Goal: Navigation & Orientation: Find specific page/section

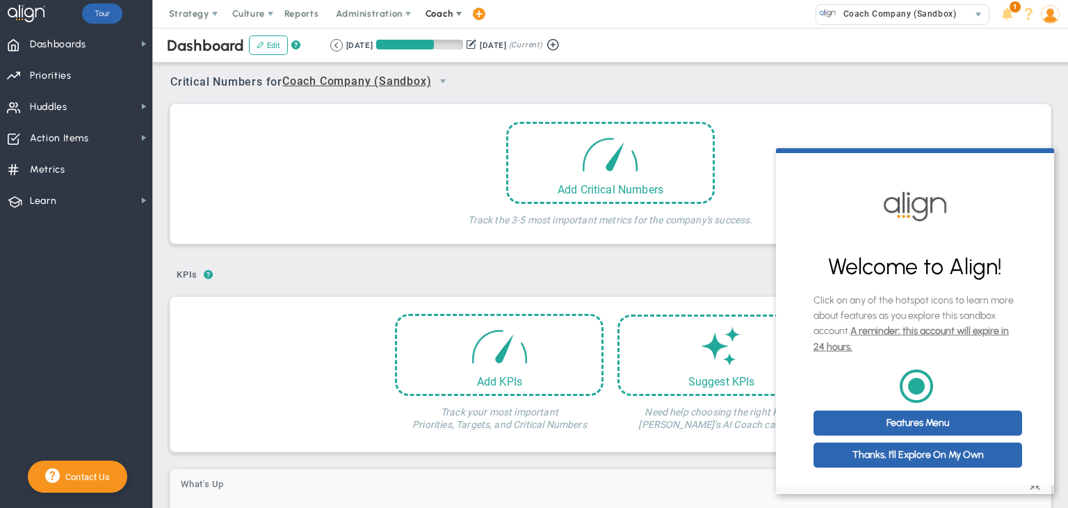
click at [453, 9] on span at bounding box center [458, 13] width 11 height 11
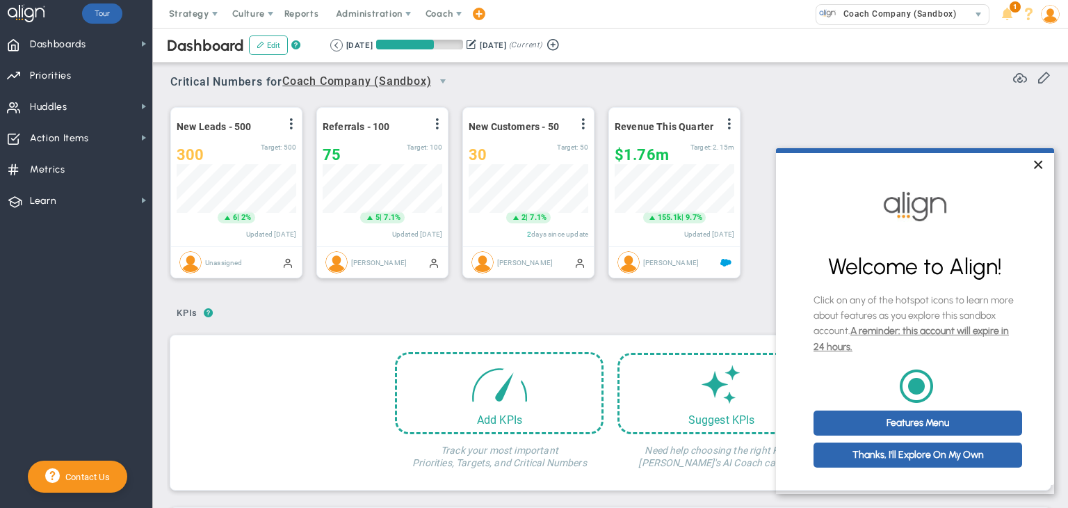
click at [1034, 167] on link "×" at bounding box center [1038, 165] width 24 height 25
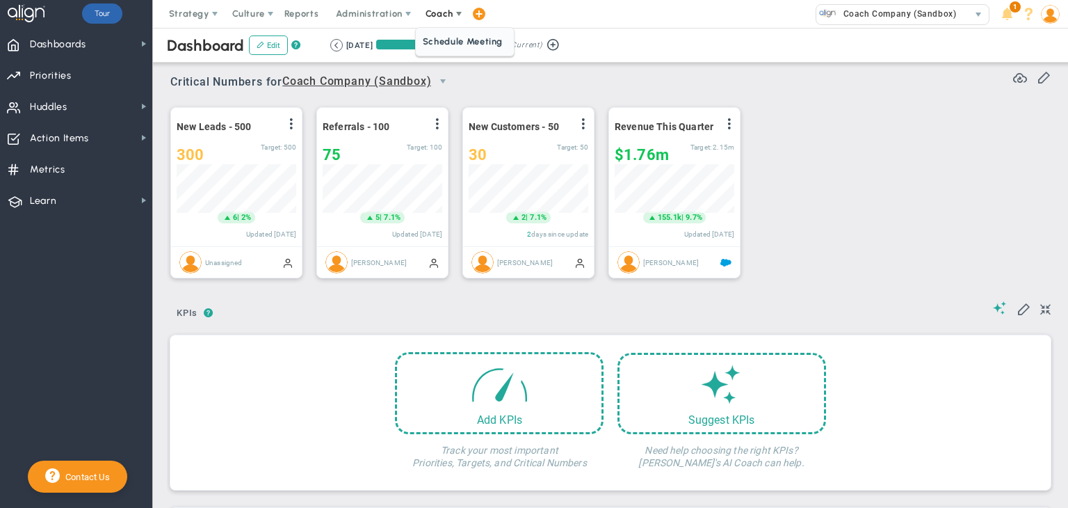
click at [447, 10] on span "Coach" at bounding box center [440, 13] width 28 height 10
click at [529, 14] on div "Strategy One Page Strategic Plan Alignment Checklist 4D Vision Summary Function…" at bounding box center [534, 14] width 1068 height 28
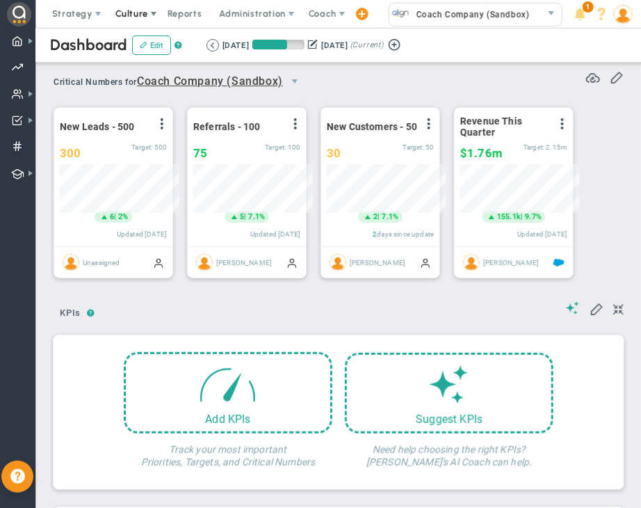
scroll to position [695491, 695433]
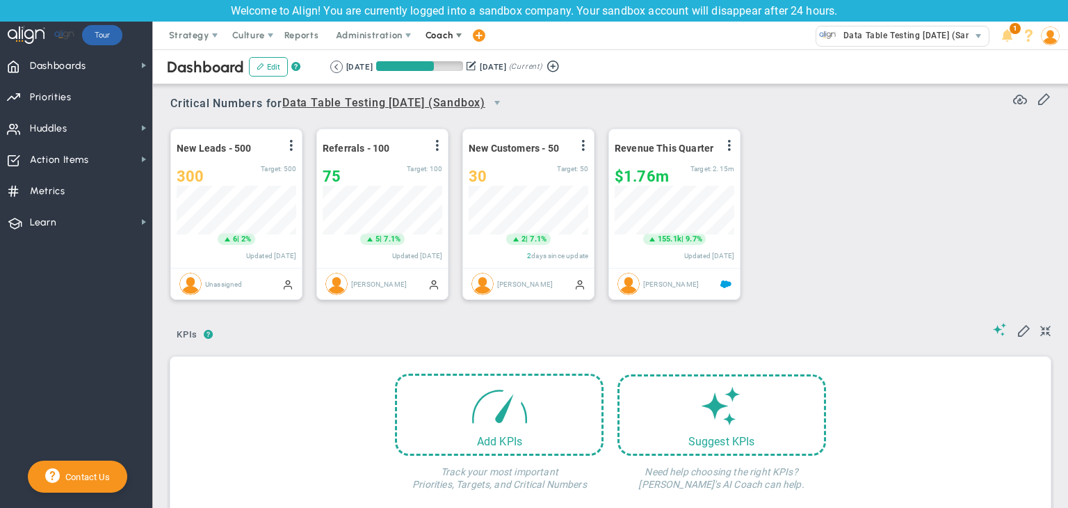
scroll to position [48, 120]
click at [447, 34] on span "Coach" at bounding box center [440, 35] width 28 height 10
click at [448, 39] on span "Coach" at bounding box center [440, 35] width 28 height 10
click at [929, 30] on span "Data Table Testing [DATE] (Sandbox)" at bounding box center [916, 35] width 159 height 18
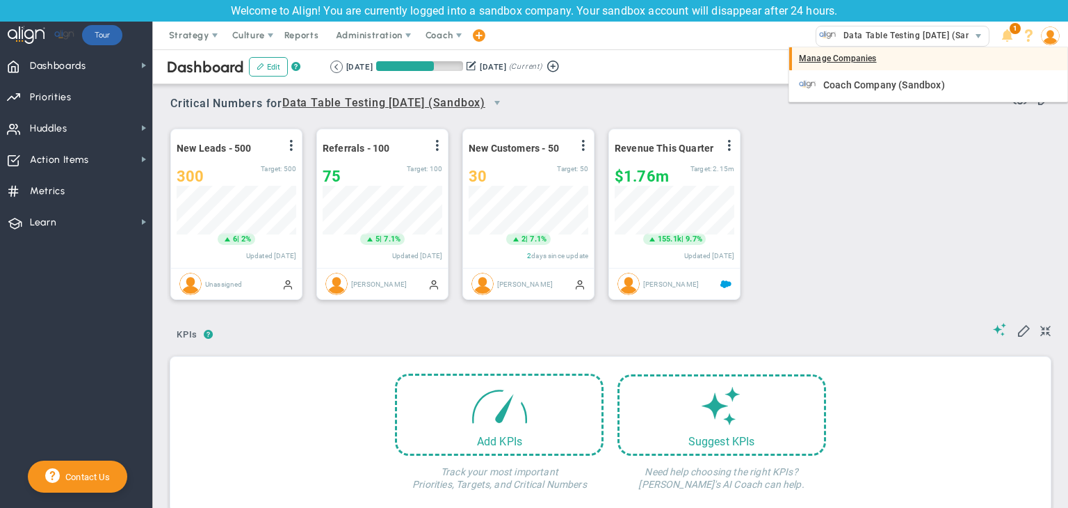
click at [863, 59] on div "Manage Companies" at bounding box center [928, 59] width 278 height 24
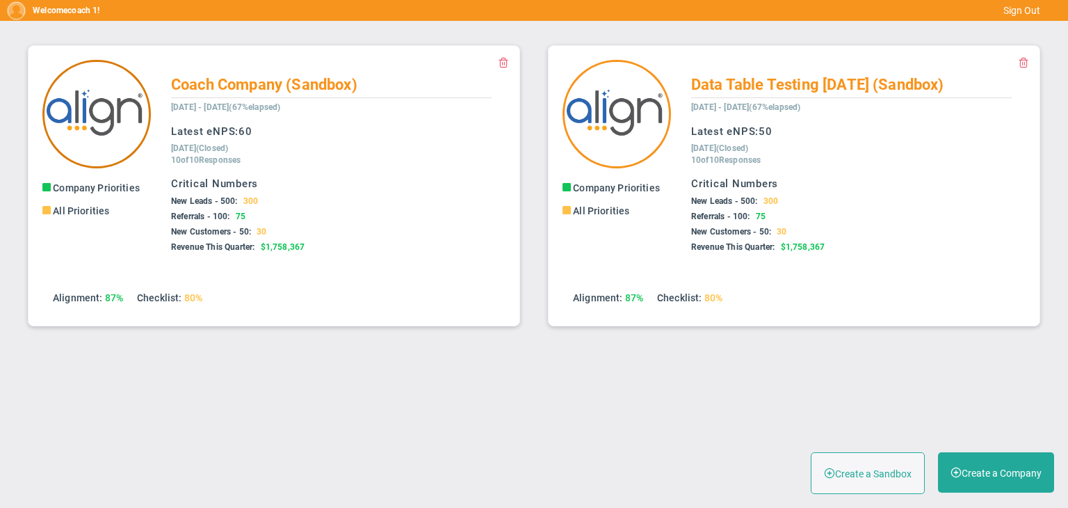
click at [125, 97] on img at bounding box center [96, 114] width 109 height 109
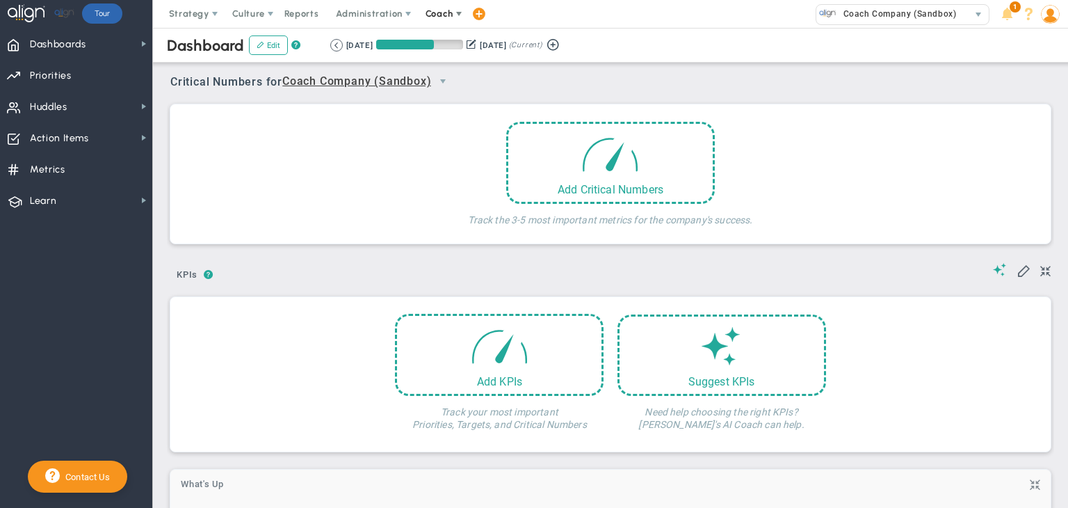
click at [430, 6] on span "Coach" at bounding box center [440, 14] width 51 height 28
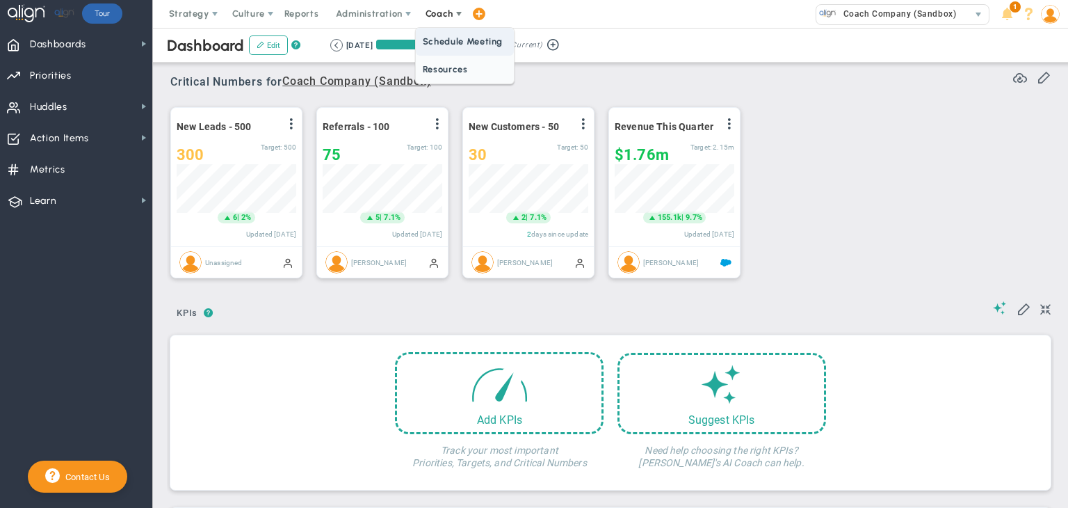
scroll to position [48, 120]
click at [437, 60] on span "Resources" at bounding box center [465, 70] width 98 height 28
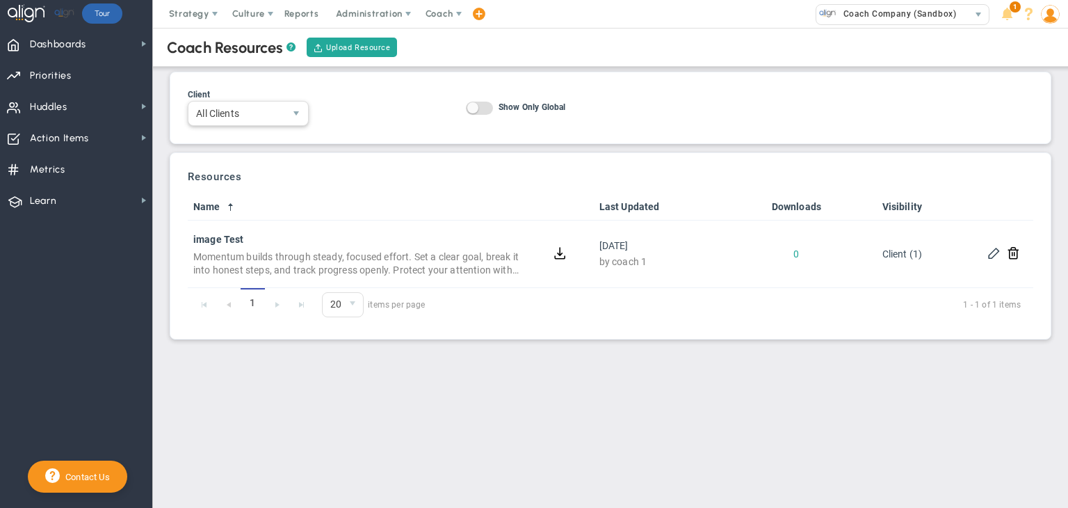
click at [283, 122] on span "All Clients" at bounding box center [248, 113] width 121 height 25
